Goal: Task Accomplishment & Management: Complete application form

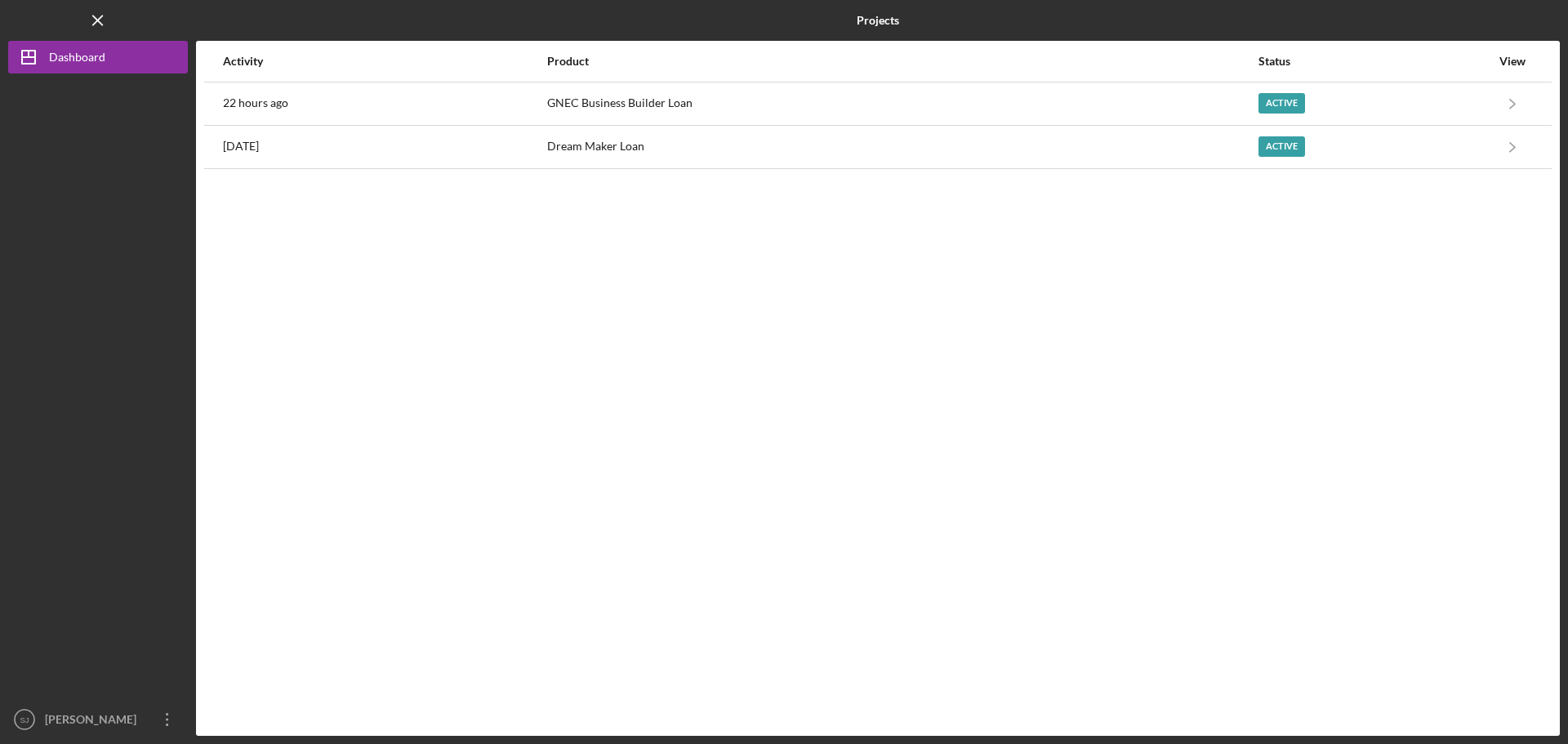
drag, startPoint x: 0, startPoint y: 0, endPoint x: 885, endPoint y: 413, distance: 976.6
click at [891, 409] on div "Activity Product Status View 22 hours ago GNEC Business Builder Loan Active Ico…" at bounding box center [877, 388] width 1364 height 695
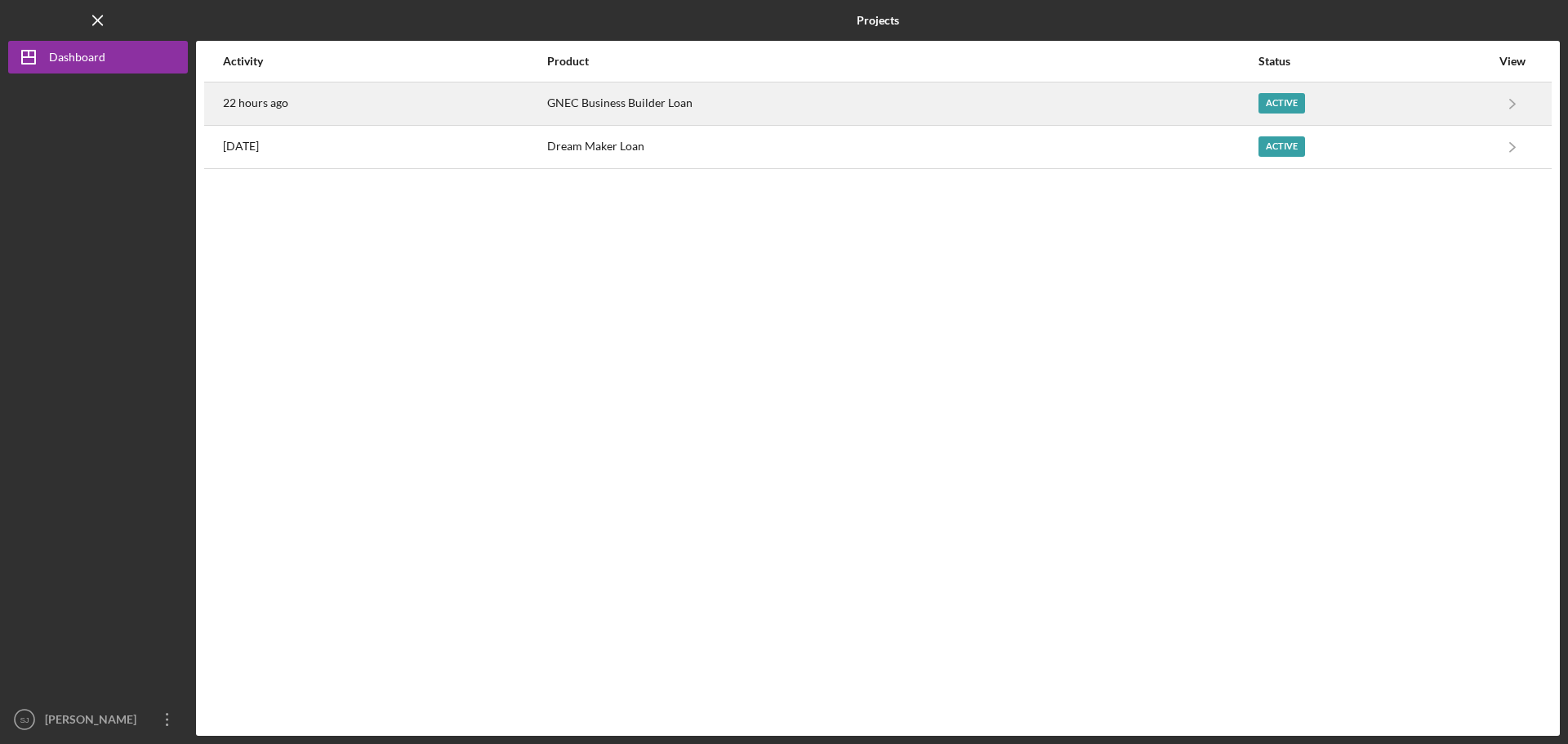
click at [289, 104] on div "22 hours ago" at bounding box center [384, 104] width 323 height 41
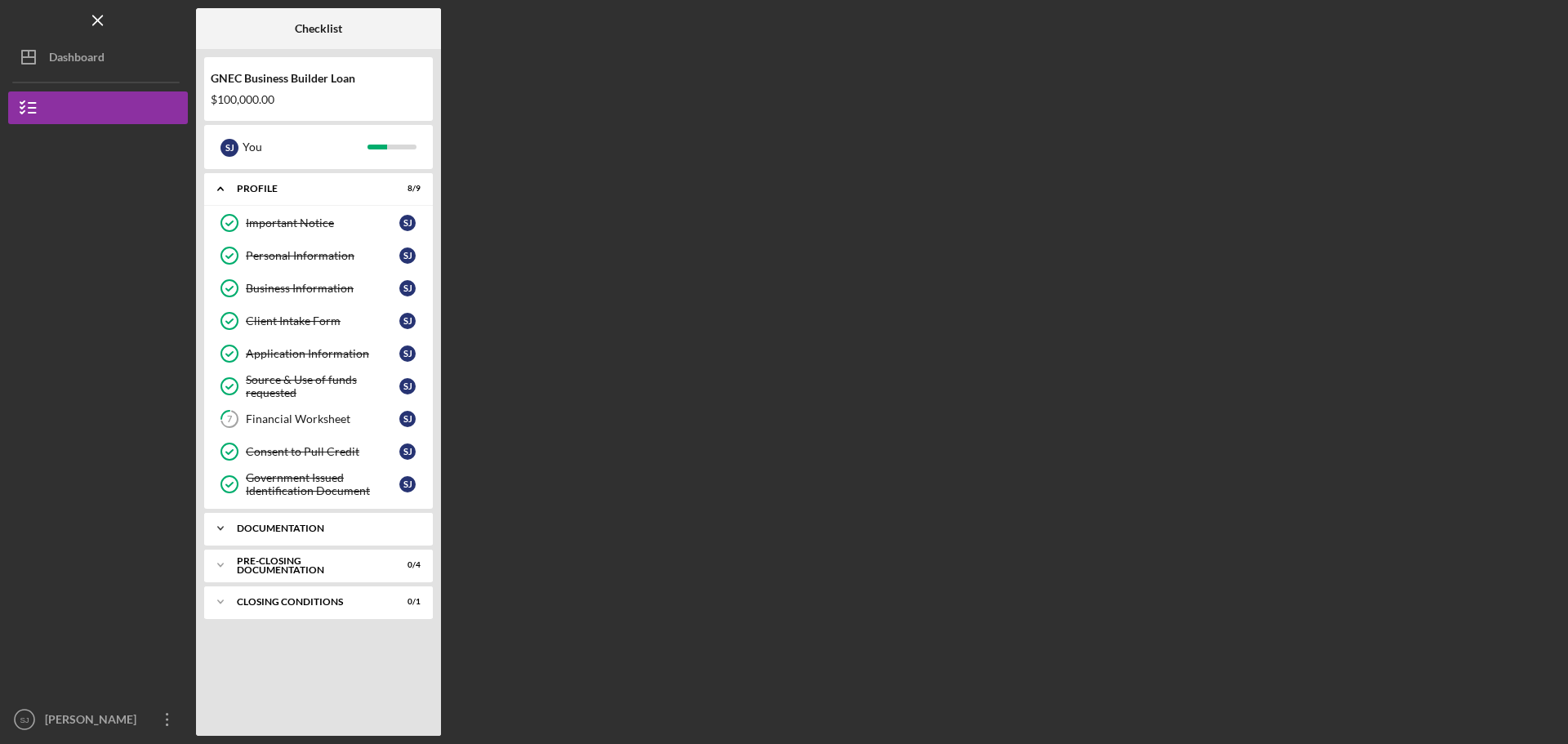
click at [308, 529] on div "Documentation" at bounding box center [325, 528] width 176 height 10
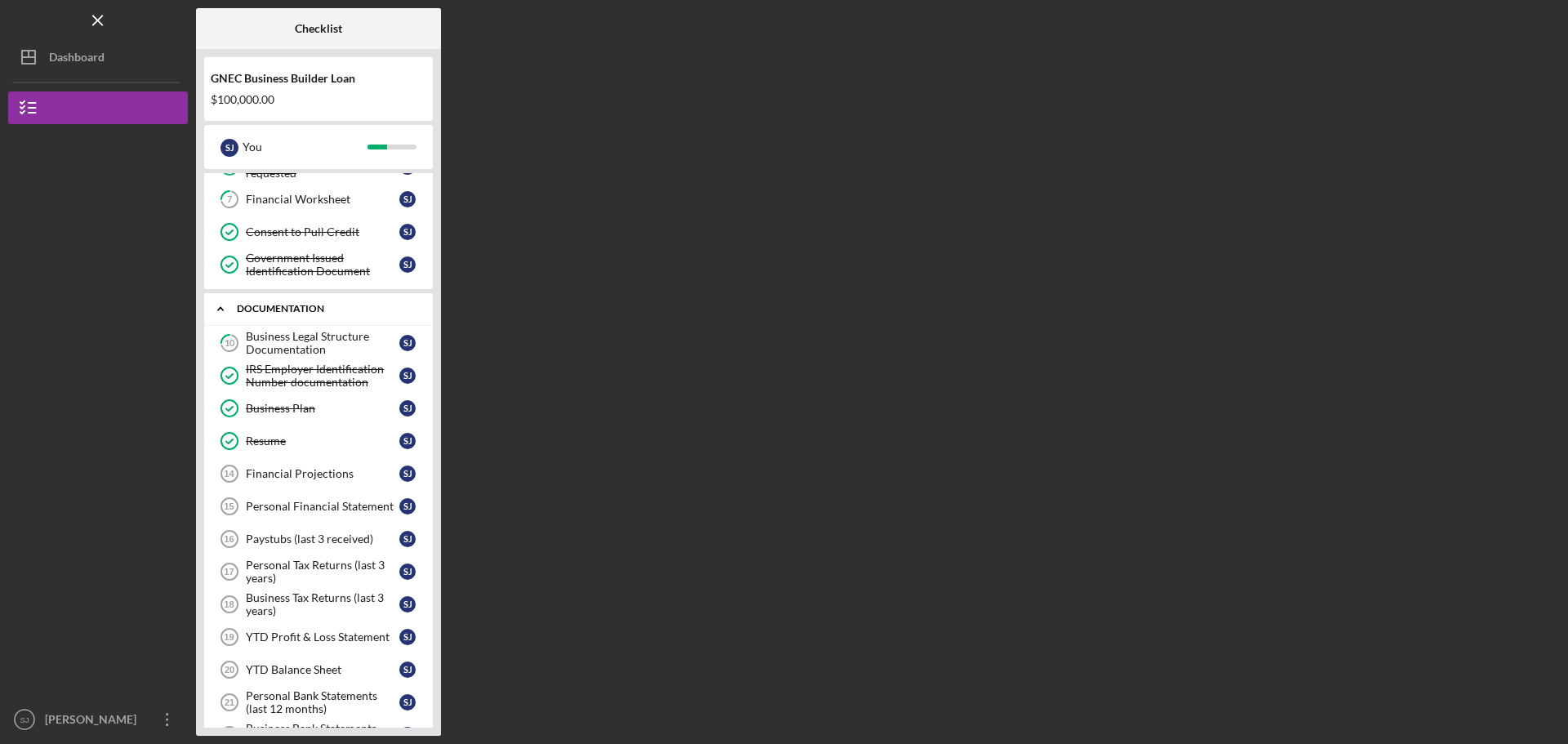
scroll to position [366, 0]
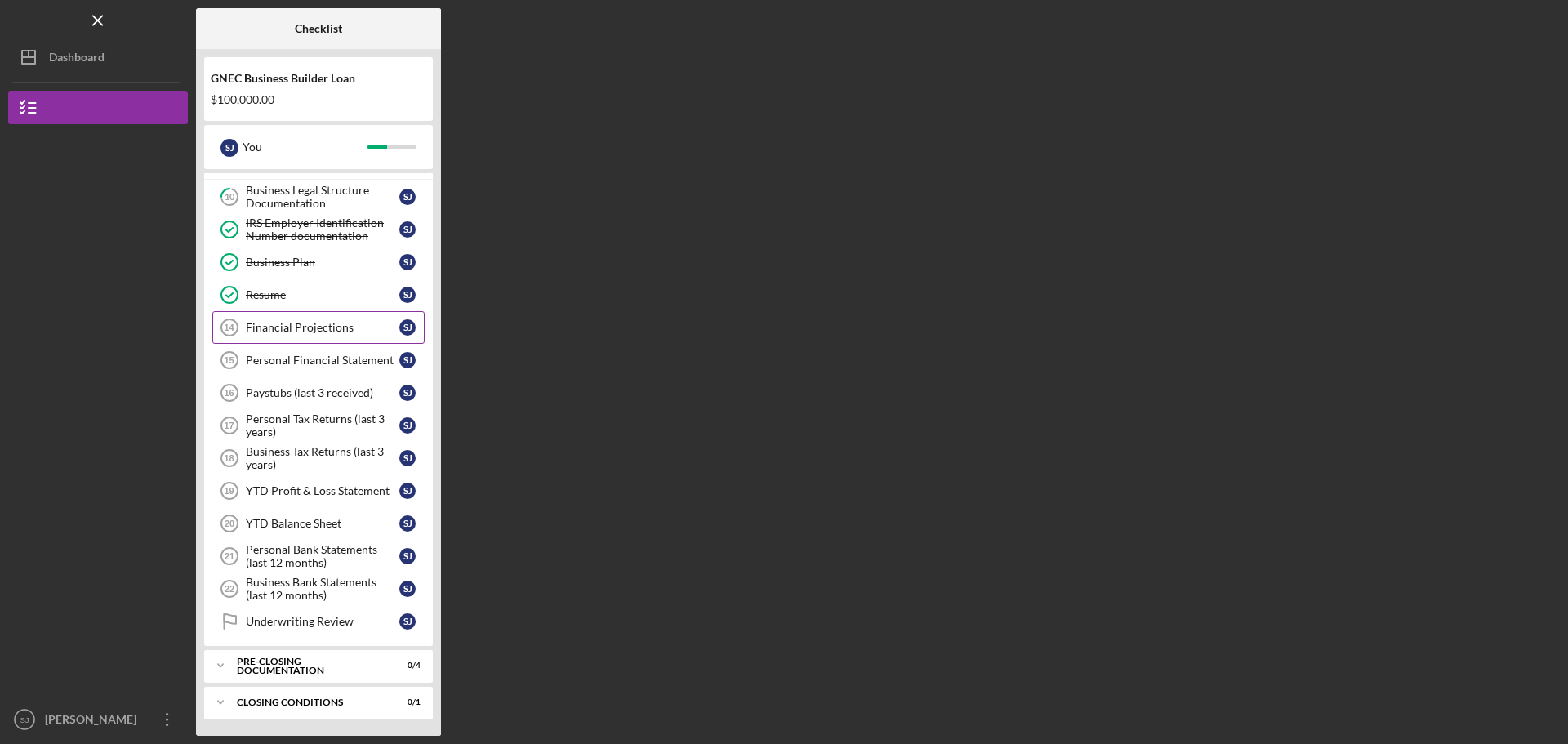
click at [325, 322] on div "Financial Projections" at bounding box center [323, 327] width 153 height 13
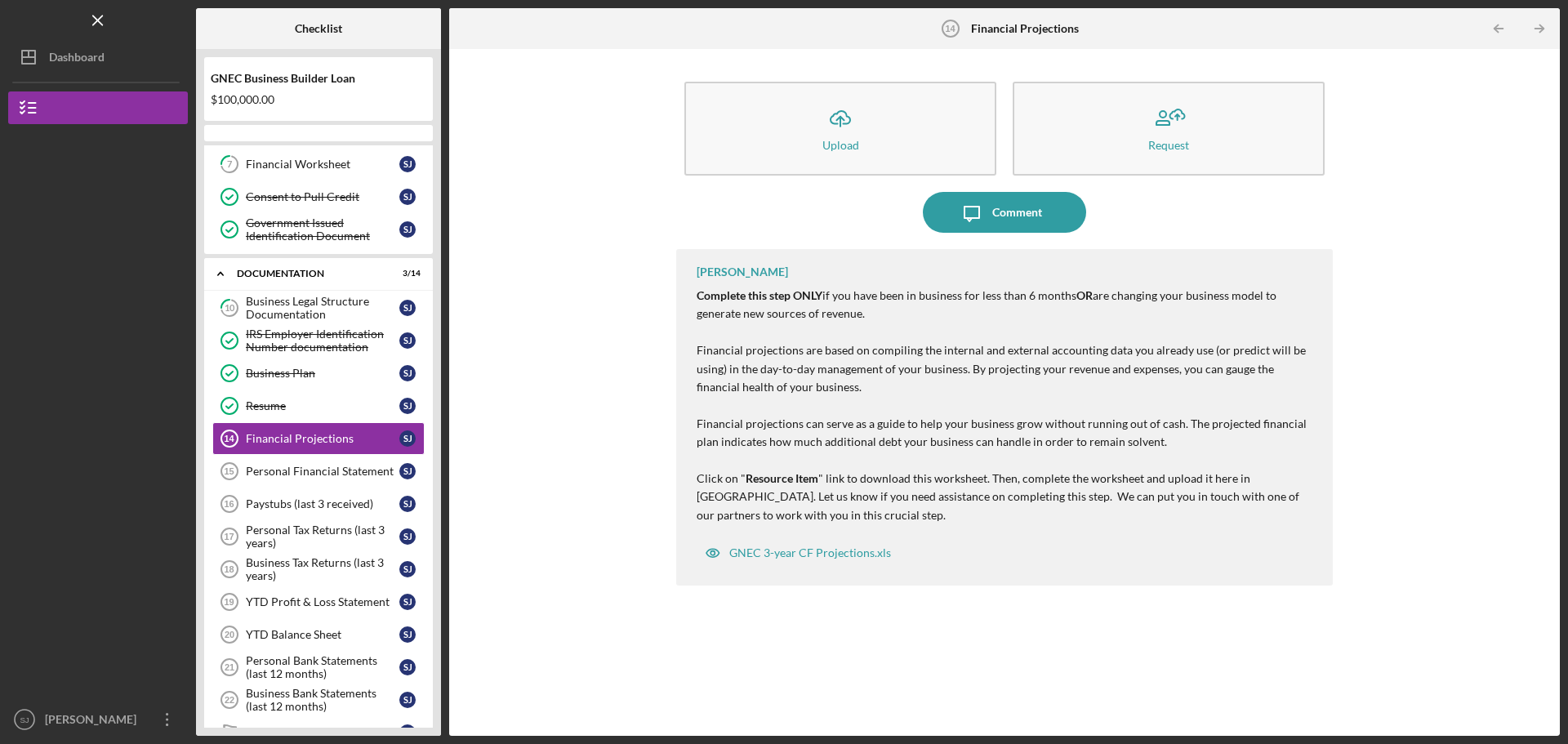
scroll to position [229, 0]
